Goal: Check status

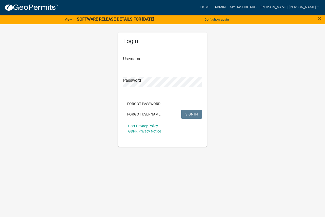
click at [227, 8] on link "Admin" at bounding box center [219, 8] width 15 height 10
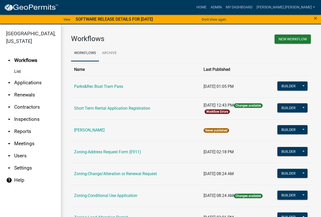
scroll to position [152, 0]
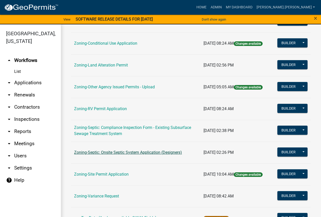
click at [110, 154] on link "Zoning-Septic: Onsite Septic System Application (Designers)" at bounding box center [128, 152] width 108 height 5
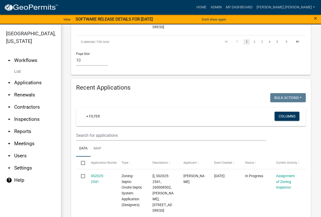
scroll to position [786, 0]
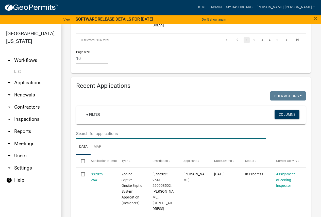
click at [125, 137] on input "text" at bounding box center [171, 133] width 190 height 10
type input "070128000"
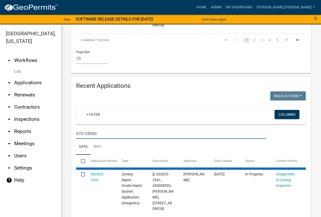
scroll to position [777, 0]
